Goal: Information Seeking & Learning: Learn about a topic

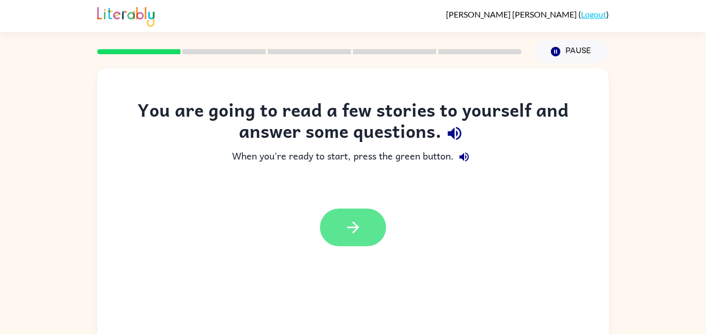
click at [335, 218] on button "button" at bounding box center [353, 228] width 66 height 38
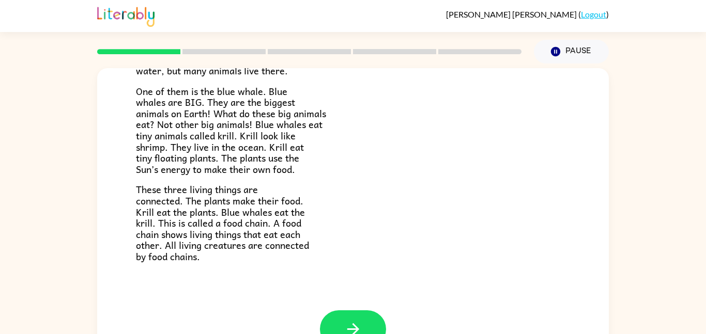
scroll to position [141, 0]
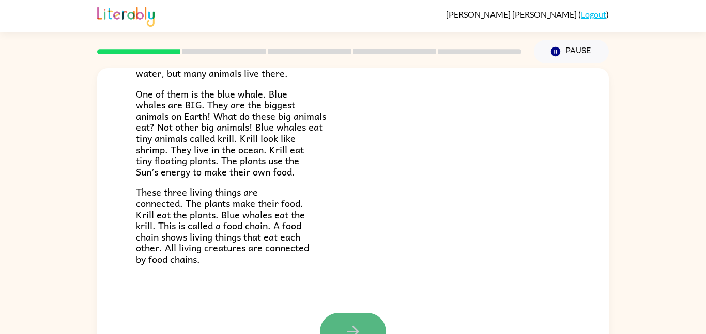
click at [363, 321] on button "button" at bounding box center [353, 332] width 66 height 38
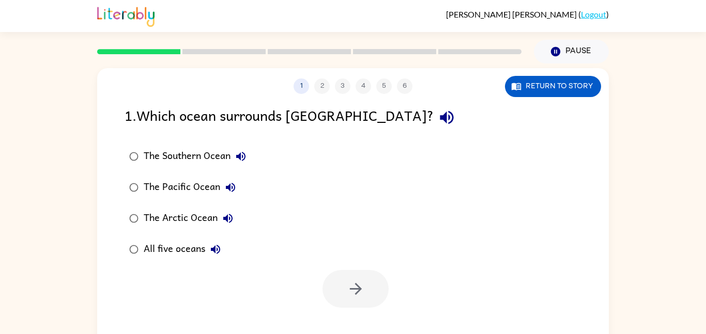
scroll to position [0, 0]
click at [339, 285] on button "button" at bounding box center [355, 289] width 66 height 38
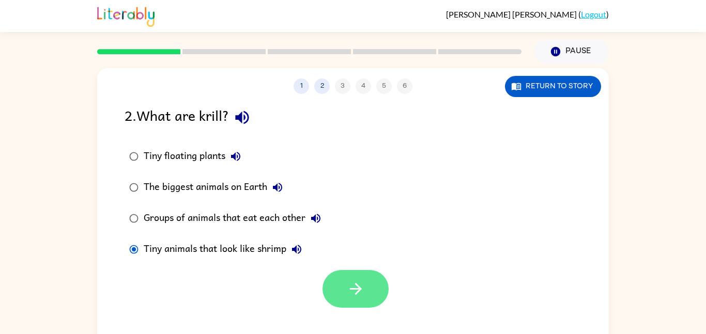
click at [370, 303] on button "button" at bounding box center [355, 289] width 66 height 38
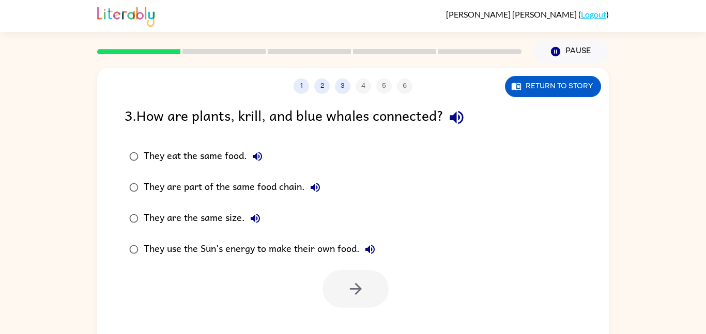
click at [214, 180] on div "They are part of the same food chain." at bounding box center [235, 187] width 182 height 21
click at [368, 289] on button "button" at bounding box center [355, 289] width 66 height 38
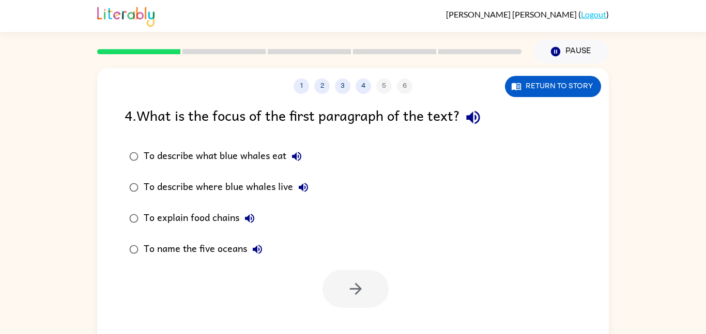
click at [224, 169] on label "To describe what blue whales eat" at bounding box center [219, 156] width 200 height 31
click at [365, 291] on button "button" at bounding box center [355, 289] width 66 height 38
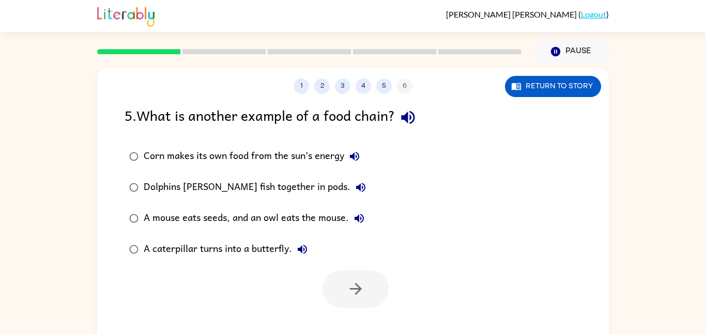
click at [199, 260] on label "A caterpillar turns into a butterfly." at bounding box center [247, 249] width 257 height 31
click at [281, 177] on label "Dolphins [PERSON_NAME] fish together in pods." at bounding box center [247, 187] width 257 height 31
click at [355, 284] on icon "button" at bounding box center [355, 289] width 12 height 12
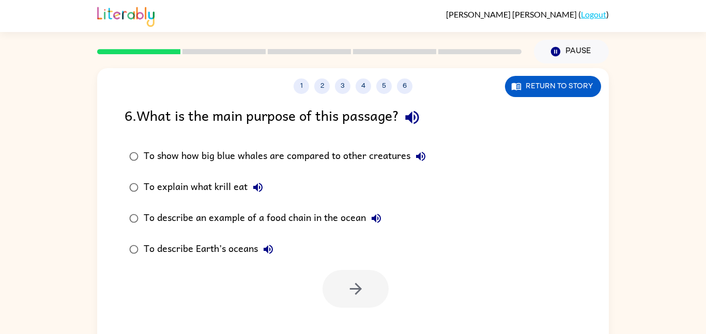
click at [254, 157] on div "To show how big blue whales are compared to other creatures" at bounding box center [287, 156] width 287 height 21
click at [368, 297] on button "button" at bounding box center [355, 289] width 66 height 38
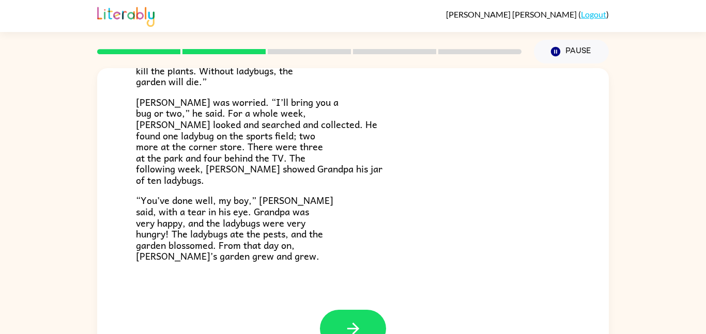
scroll to position [29, 0]
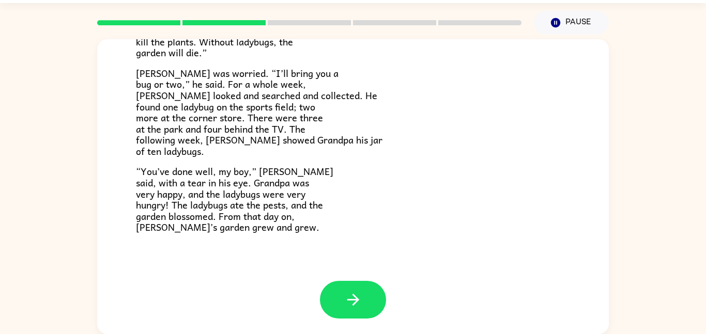
click at [368, 297] on button "button" at bounding box center [353, 300] width 66 height 38
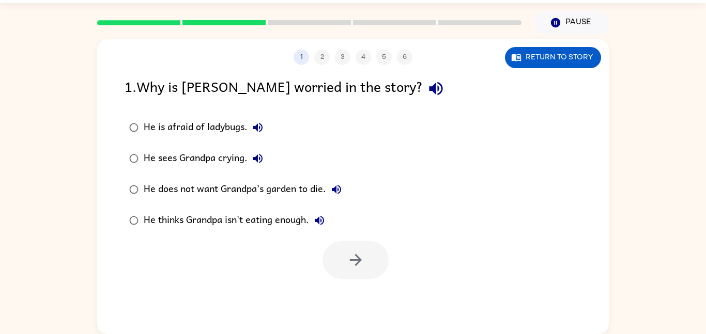
scroll to position [0, 0]
click at [222, 225] on div "He thinks Grandpa isn't eating enough." at bounding box center [237, 220] width 186 height 21
click at [344, 253] on button "button" at bounding box center [355, 260] width 66 height 38
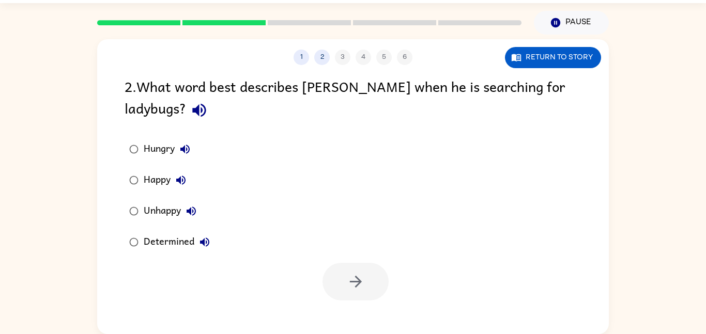
click at [187, 209] on icon "button" at bounding box center [191, 211] width 12 height 12
click at [377, 296] on button "button" at bounding box center [355, 282] width 66 height 38
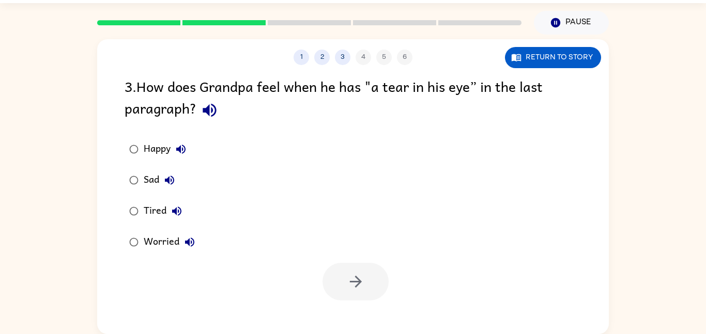
click at [178, 181] on button "Sad" at bounding box center [169, 180] width 21 height 21
click at [151, 180] on div "Sad" at bounding box center [162, 180] width 36 height 21
click at [374, 281] on button "button" at bounding box center [355, 282] width 66 height 38
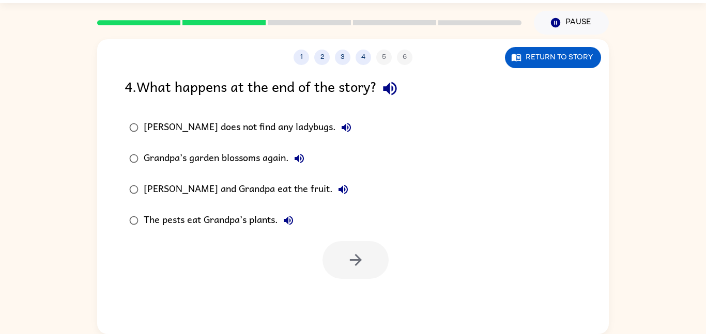
click at [240, 201] on label "[PERSON_NAME] and Grandpa eat the fruit." at bounding box center [240, 189] width 243 height 31
click at [341, 251] on button "button" at bounding box center [355, 260] width 66 height 38
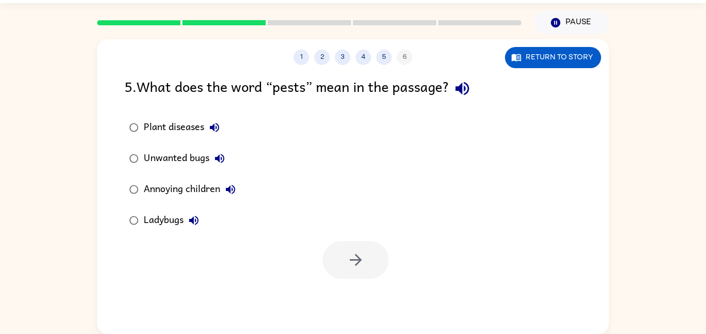
click at [219, 185] on div "Annoying children" at bounding box center [192, 189] width 97 height 21
click at [393, 278] on div at bounding box center [352, 257] width 511 height 43
click at [352, 259] on icon "button" at bounding box center [355, 260] width 12 height 12
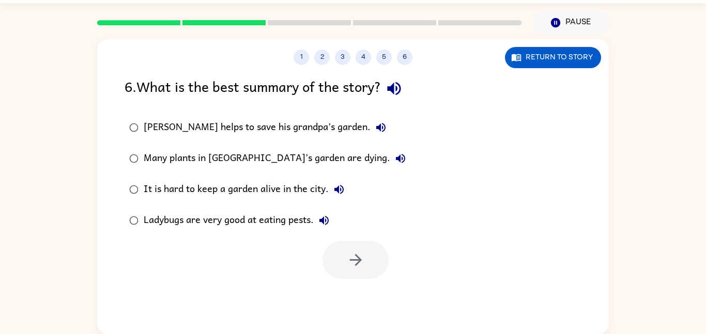
click at [305, 196] on div "It is hard to keep a garden alive in the city." at bounding box center [247, 189] width 206 height 21
click at [356, 245] on button "button" at bounding box center [355, 260] width 66 height 38
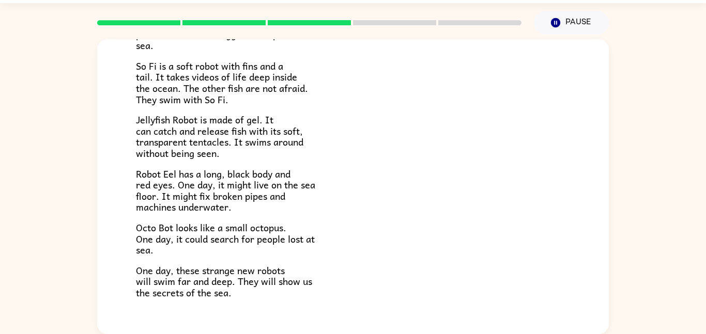
scroll to position [237, 0]
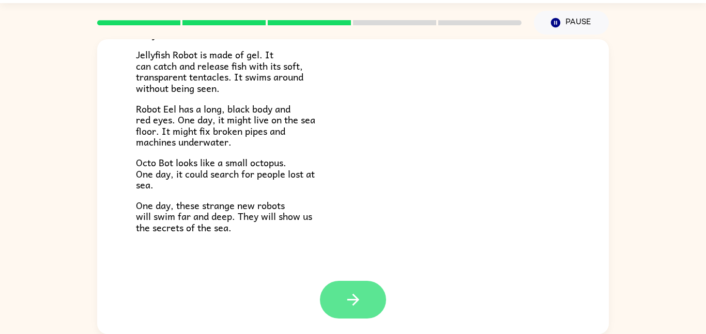
click at [340, 297] on button "button" at bounding box center [353, 300] width 66 height 38
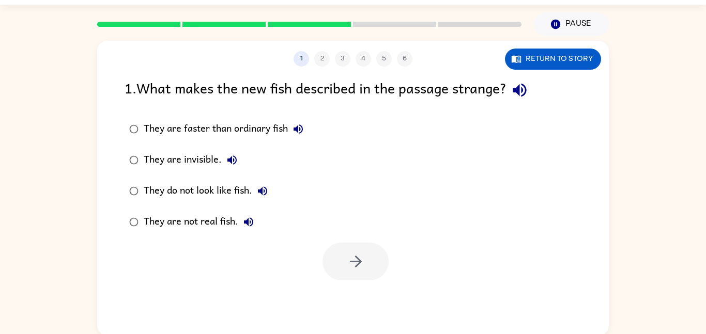
scroll to position [0, 0]
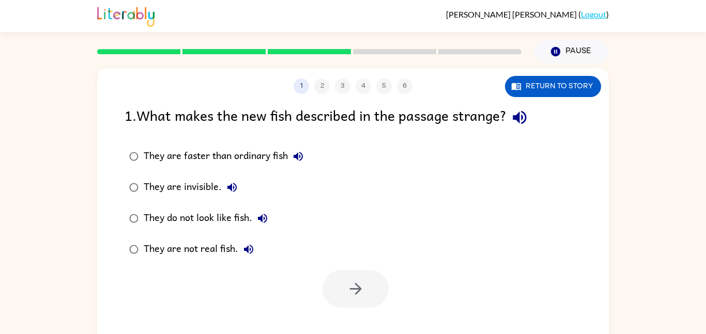
click at [216, 208] on div "They do not look like fish." at bounding box center [208, 218] width 129 height 21
click at [347, 306] on button "button" at bounding box center [355, 289] width 66 height 38
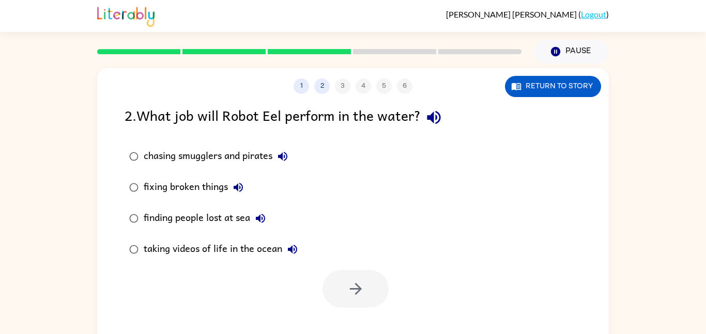
click at [244, 201] on label "fixing broken things" at bounding box center [213, 187] width 189 height 31
click at [384, 287] on button "button" at bounding box center [355, 289] width 66 height 38
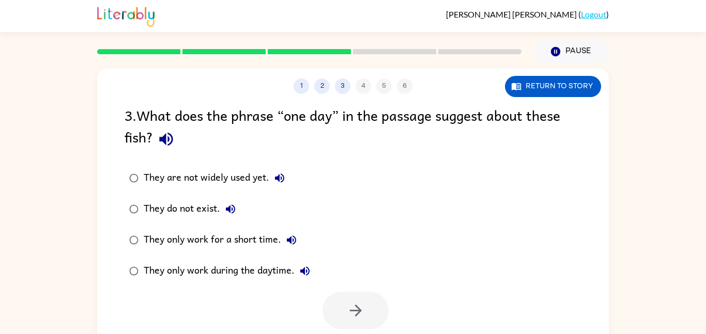
click at [220, 238] on div "They only work for a short time." at bounding box center [223, 240] width 158 height 21
click at [334, 300] on button "button" at bounding box center [355, 311] width 66 height 38
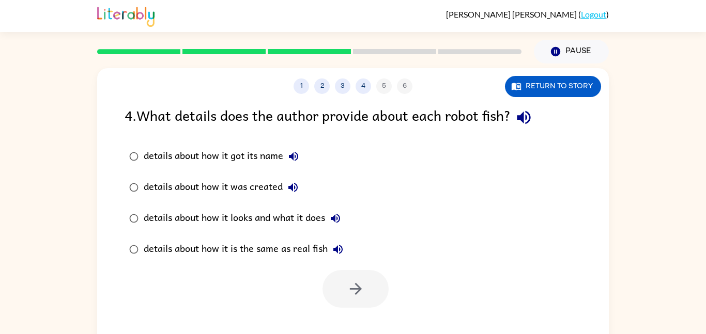
click at [207, 250] on div "details about how it is the same as real fish" at bounding box center [246, 249] width 205 height 21
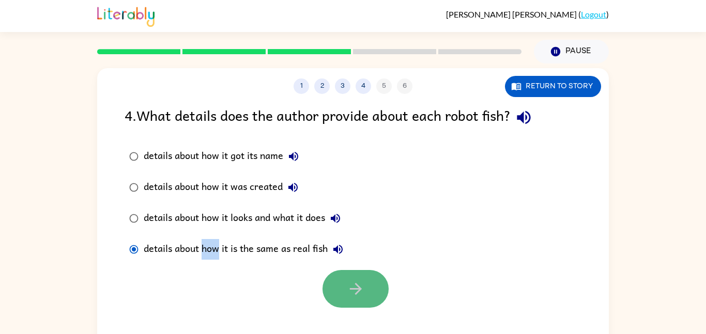
click at [353, 278] on button "button" at bounding box center [355, 289] width 66 height 38
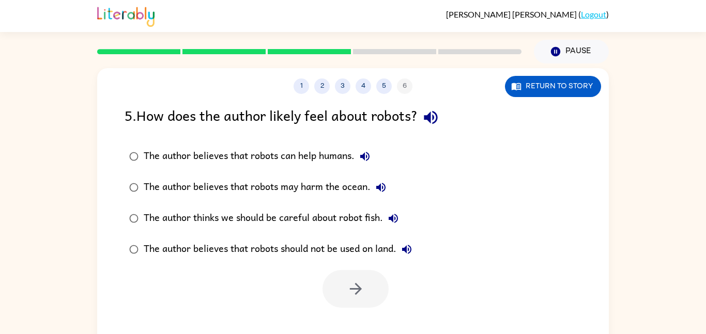
click at [255, 121] on div "5 . How does the author likely feel about robots?" at bounding box center [352, 117] width 457 height 26
click at [258, 153] on div "The author believes that robots can help humans." at bounding box center [259, 156] width 231 height 21
click at [357, 299] on button "button" at bounding box center [355, 289] width 66 height 38
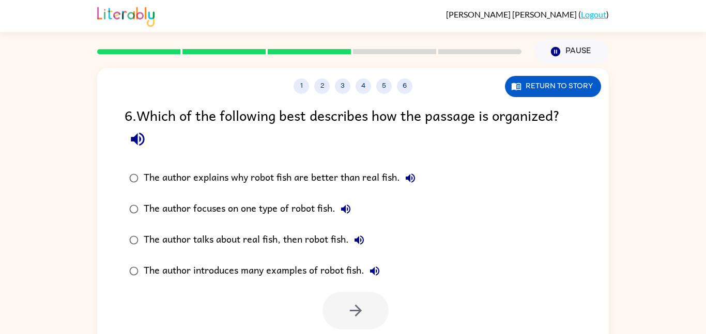
click at [225, 232] on div "The author talks about real fish, then robot fish." at bounding box center [257, 240] width 226 height 21
click at [388, 320] on div at bounding box center [352, 308] width 511 height 43
click at [340, 298] on button "button" at bounding box center [355, 311] width 66 height 38
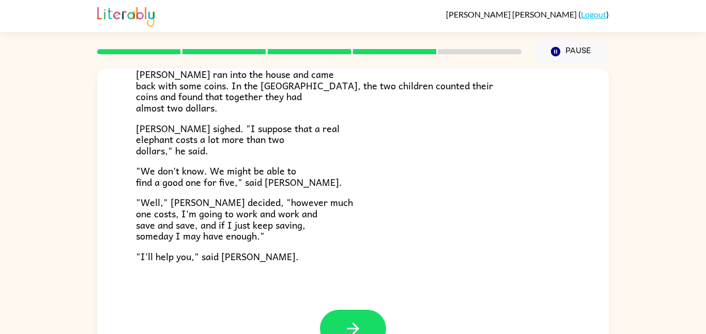
scroll to position [332, 0]
click at [326, 319] on button "button" at bounding box center [353, 329] width 66 height 38
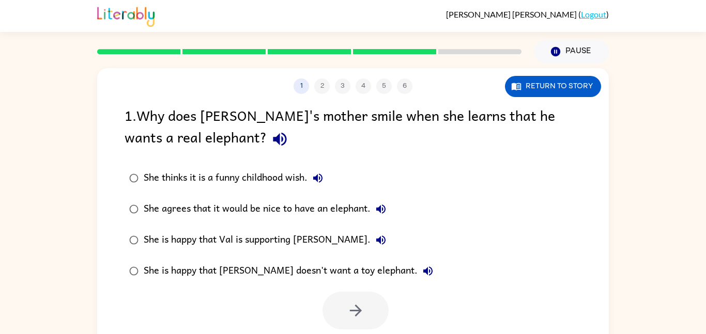
scroll to position [0, 0]
click at [341, 263] on div "She is happy that [PERSON_NAME] doesn't want a toy elephant." at bounding box center [291, 271] width 294 height 21
click at [359, 294] on button "button" at bounding box center [355, 311] width 66 height 38
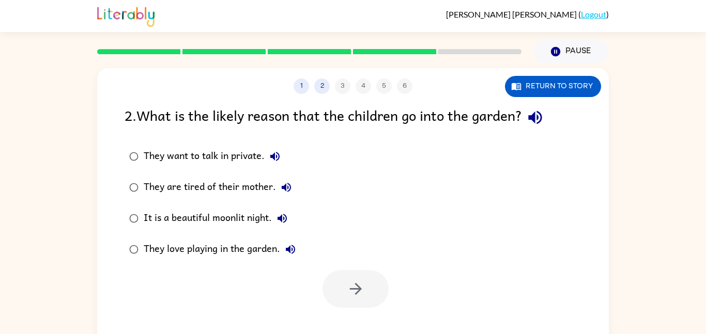
click at [254, 156] on div "They want to talk in private." at bounding box center [215, 156] width 142 height 21
click at [347, 285] on icon "button" at bounding box center [356, 289] width 18 height 18
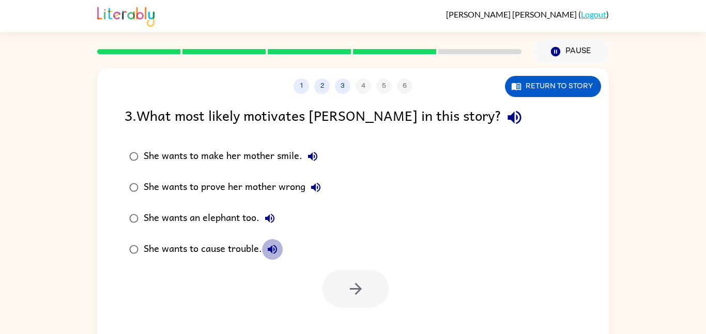
click at [273, 245] on icon "button" at bounding box center [272, 249] width 12 height 12
click at [340, 280] on div at bounding box center [355, 289] width 66 height 38
click at [205, 239] on div "She wants to cause trouble." at bounding box center [213, 249] width 139 height 21
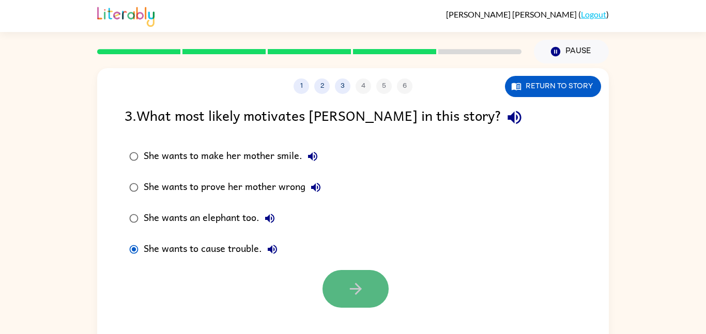
click at [347, 283] on icon "button" at bounding box center [356, 289] width 18 height 18
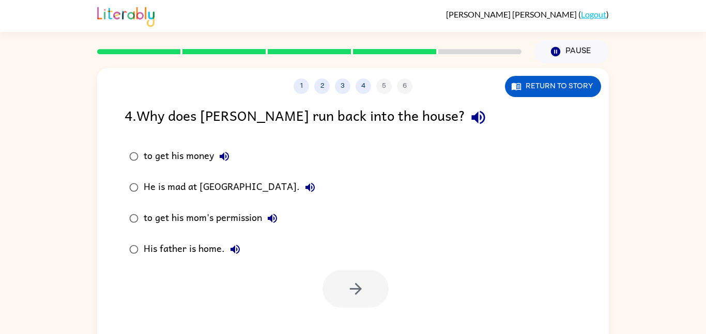
click at [266, 242] on label "His father is home." at bounding box center [222, 249] width 207 height 31
click at [210, 155] on div "to get his money" at bounding box center [189, 156] width 91 height 21
click at [343, 276] on button "button" at bounding box center [355, 289] width 66 height 38
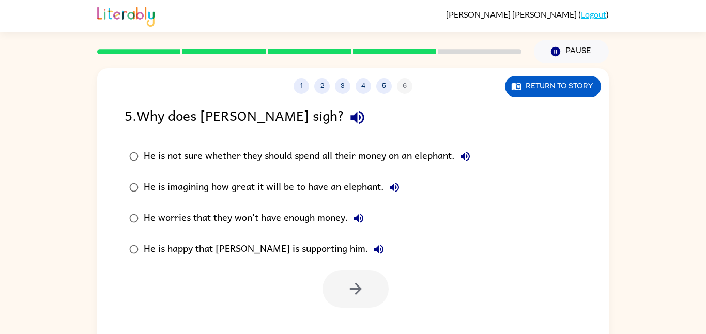
click at [236, 222] on div "He worries that they won't have enough money." at bounding box center [256, 218] width 225 height 21
click at [354, 266] on div at bounding box center [352, 286] width 511 height 43
click at [362, 276] on button "button" at bounding box center [355, 289] width 66 height 38
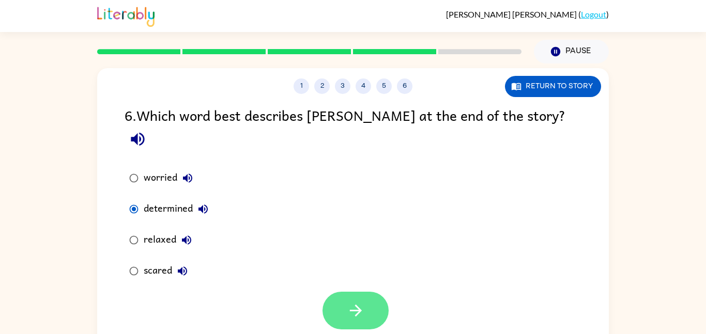
click at [341, 296] on button "button" at bounding box center [355, 311] width 66 height 38
